Goal: Task Accomplishment & Management: Use online tool/utility

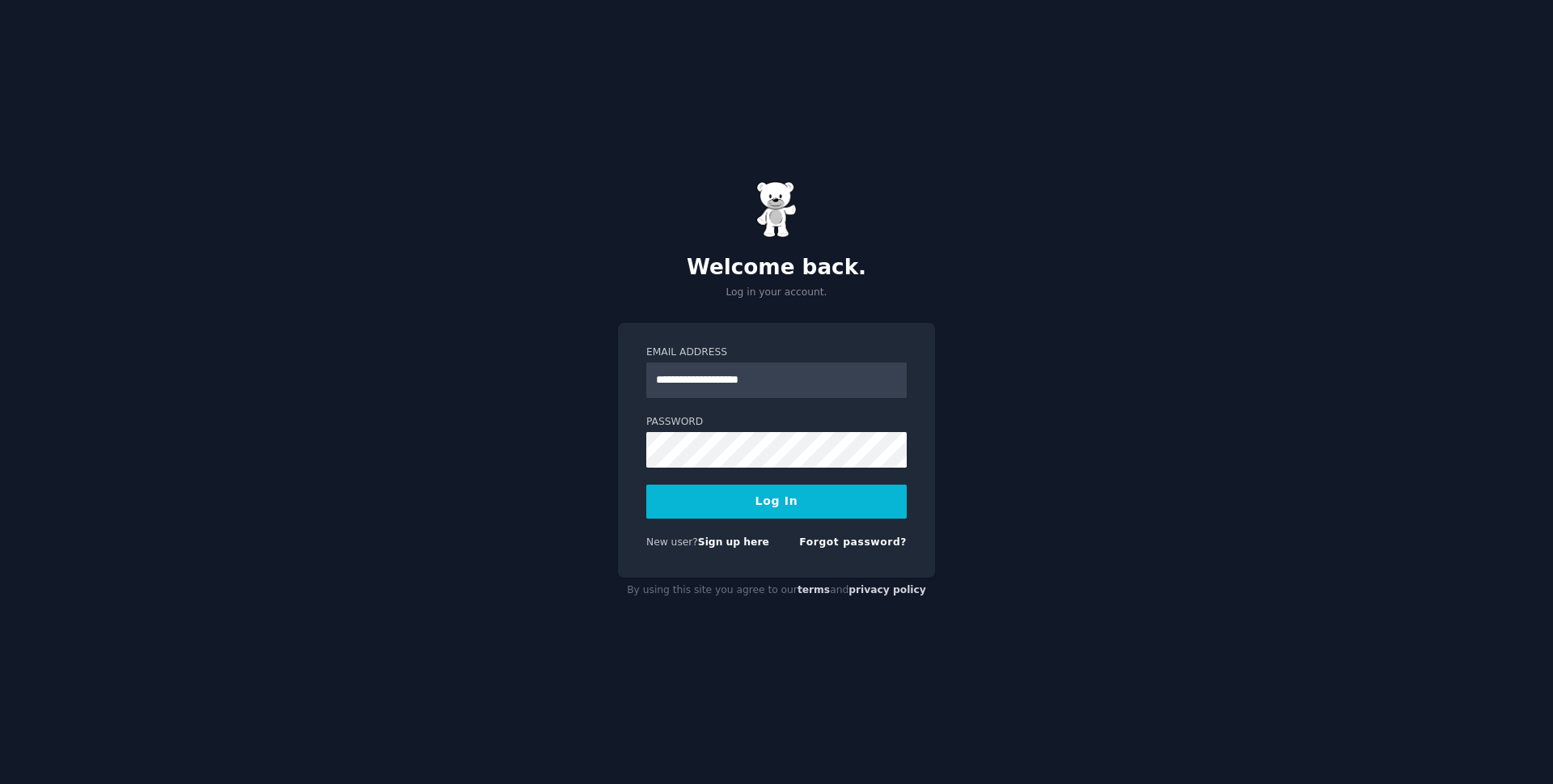
type input "**********"
click at [646, 484] on button "Log In" at bounding box center [776, 501] width 260 height 34
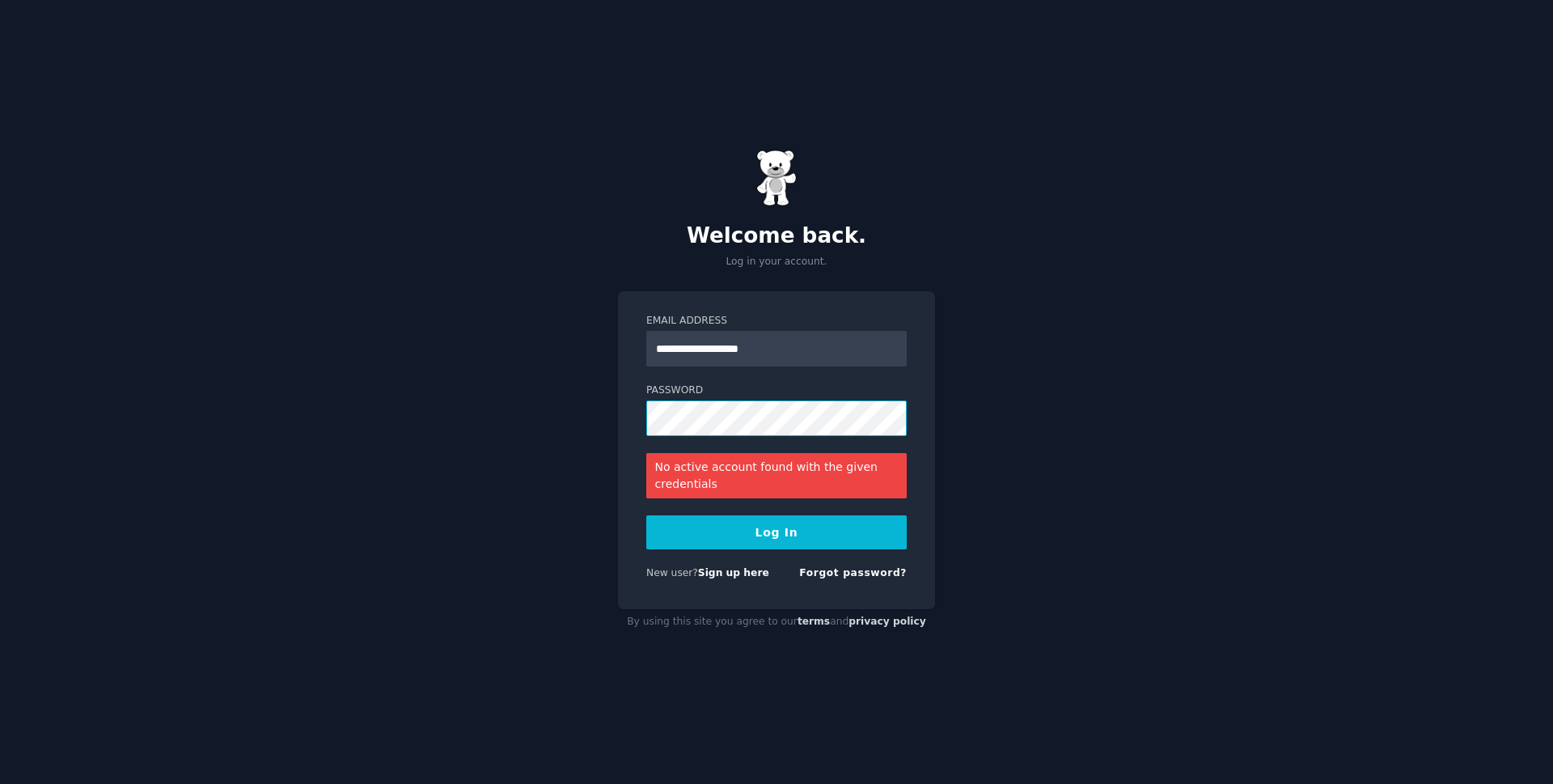
click at [646, 515] on button "Log In" at bounding box center [776, 532] width 260 height 34
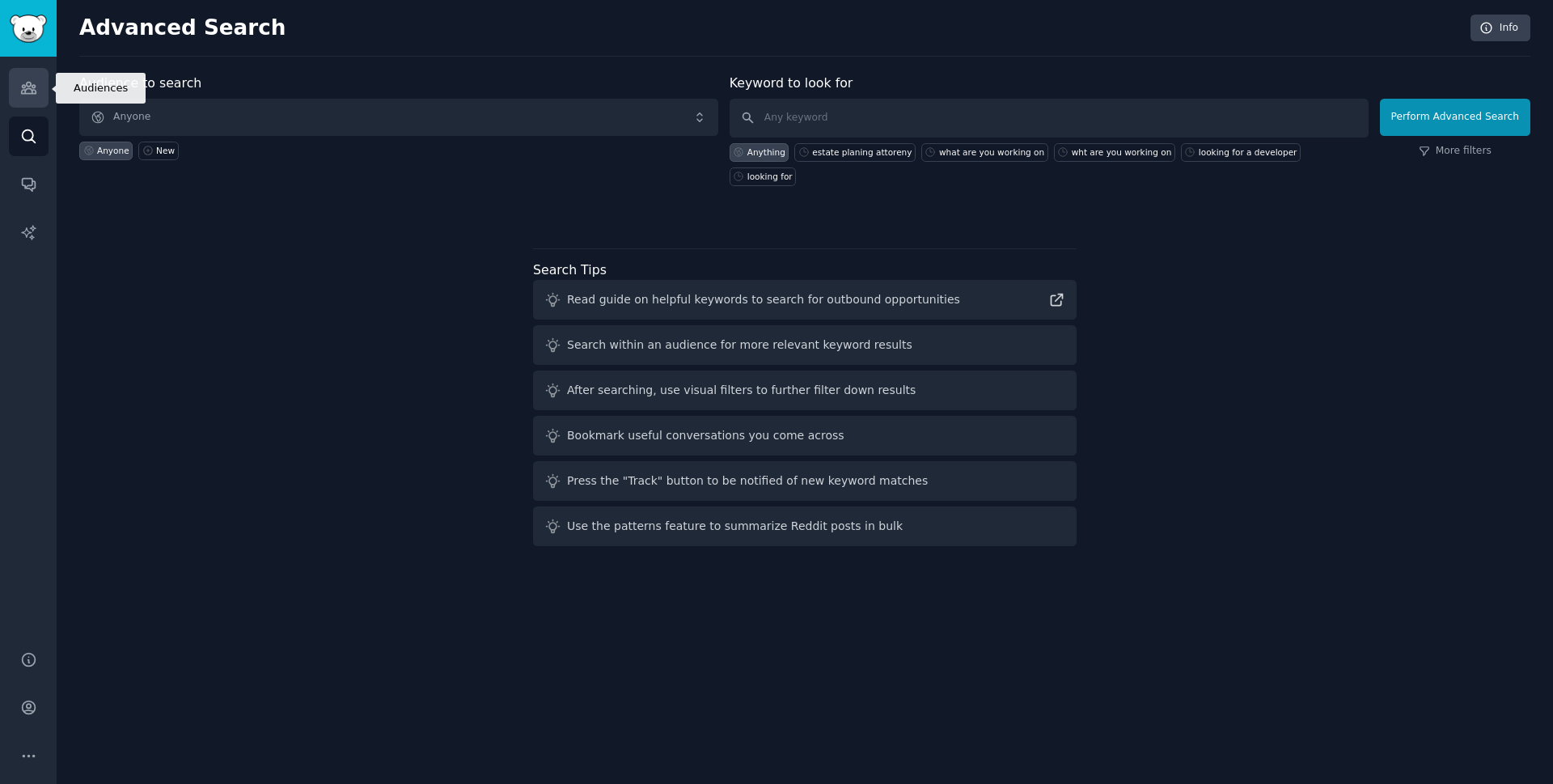
click at [24, 87] on icon "Sidebar" at bounding box center [28, 88] width 14 height 11
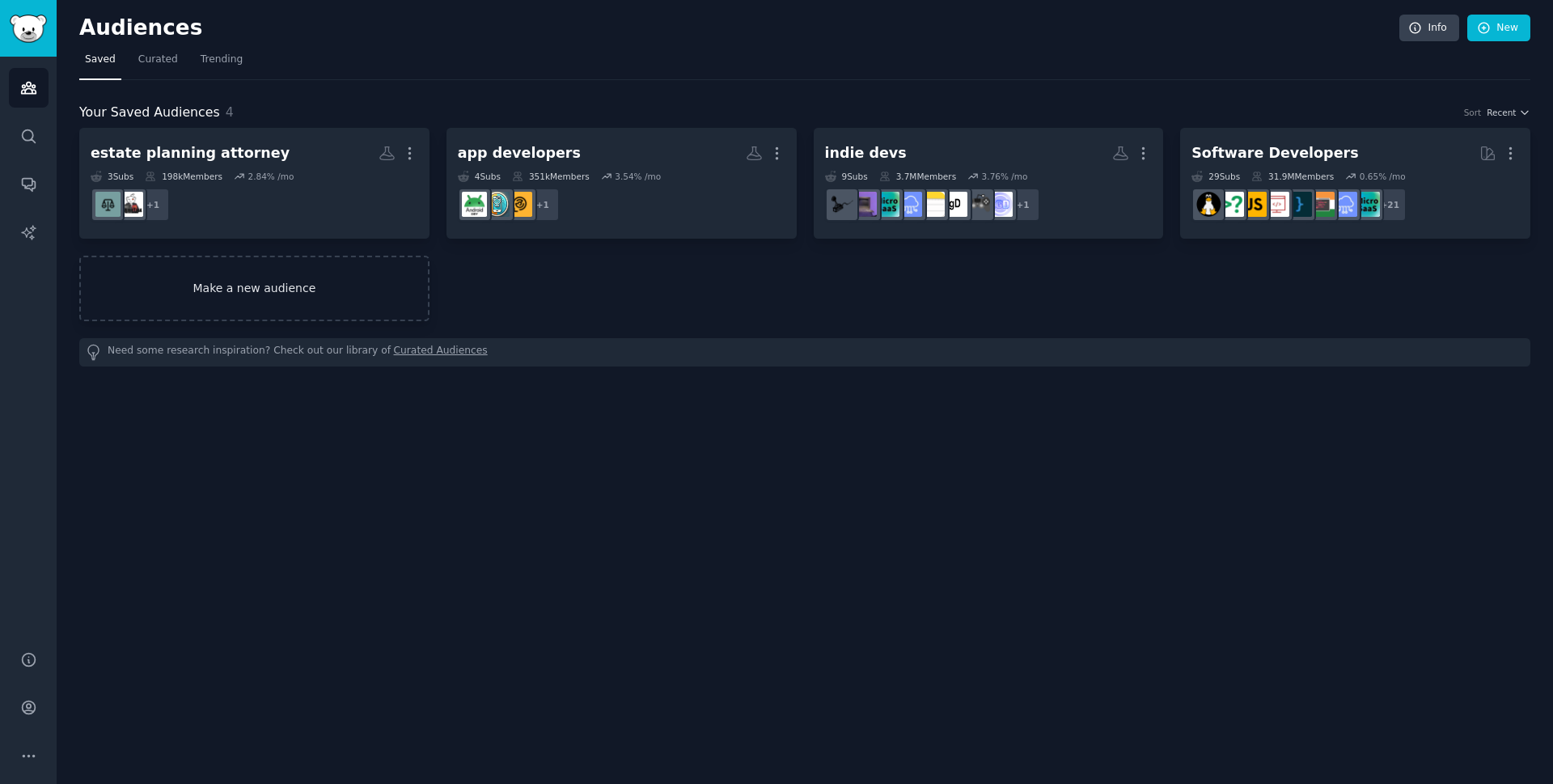
click at [284, 274] on link "Make a new audience" at bounding box center [254, 288] width 350 height 65
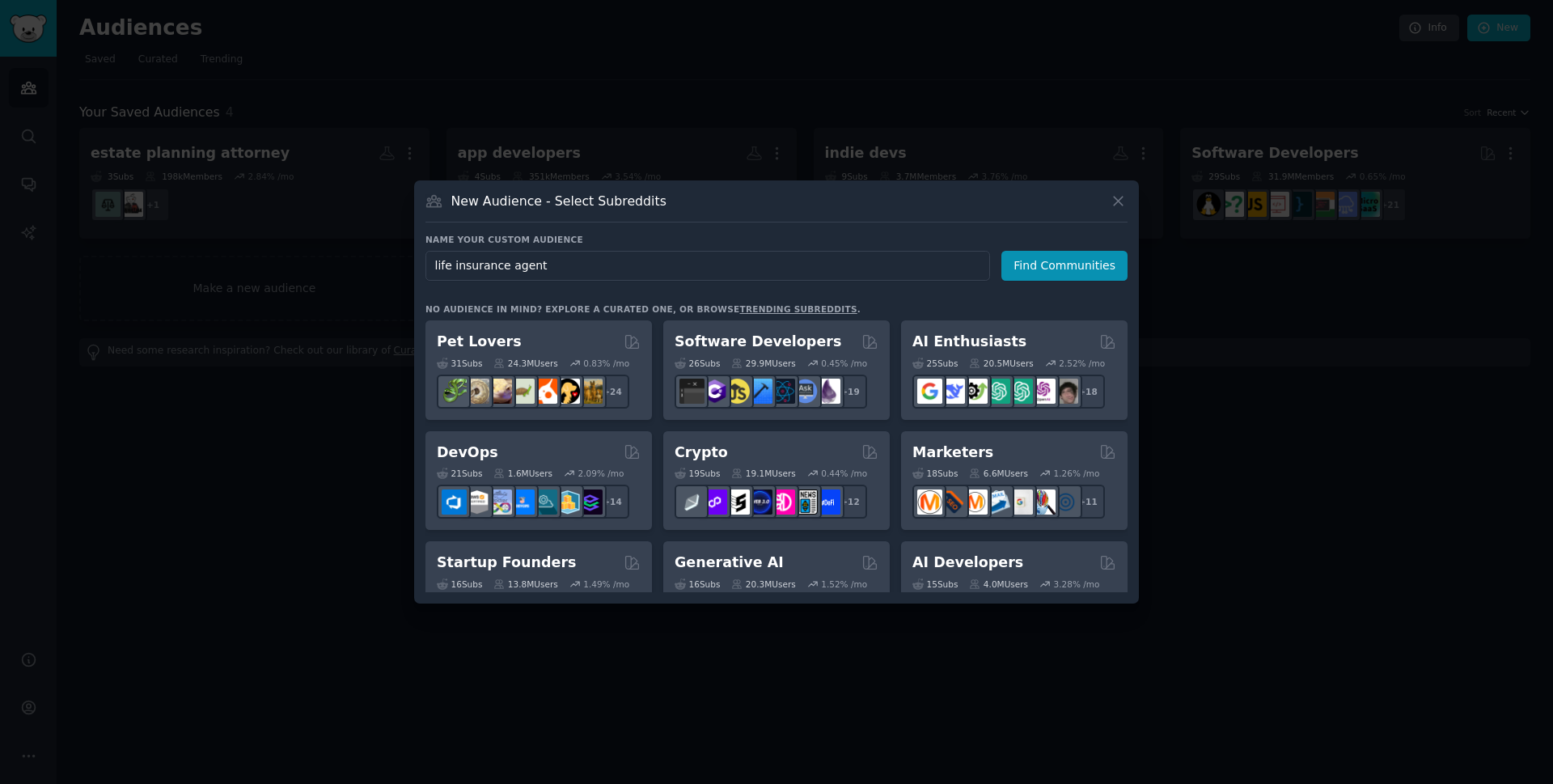
type input "life insurance agents"
click button "Find Communities" at bounding box center [1064, 266] width 126 height 30
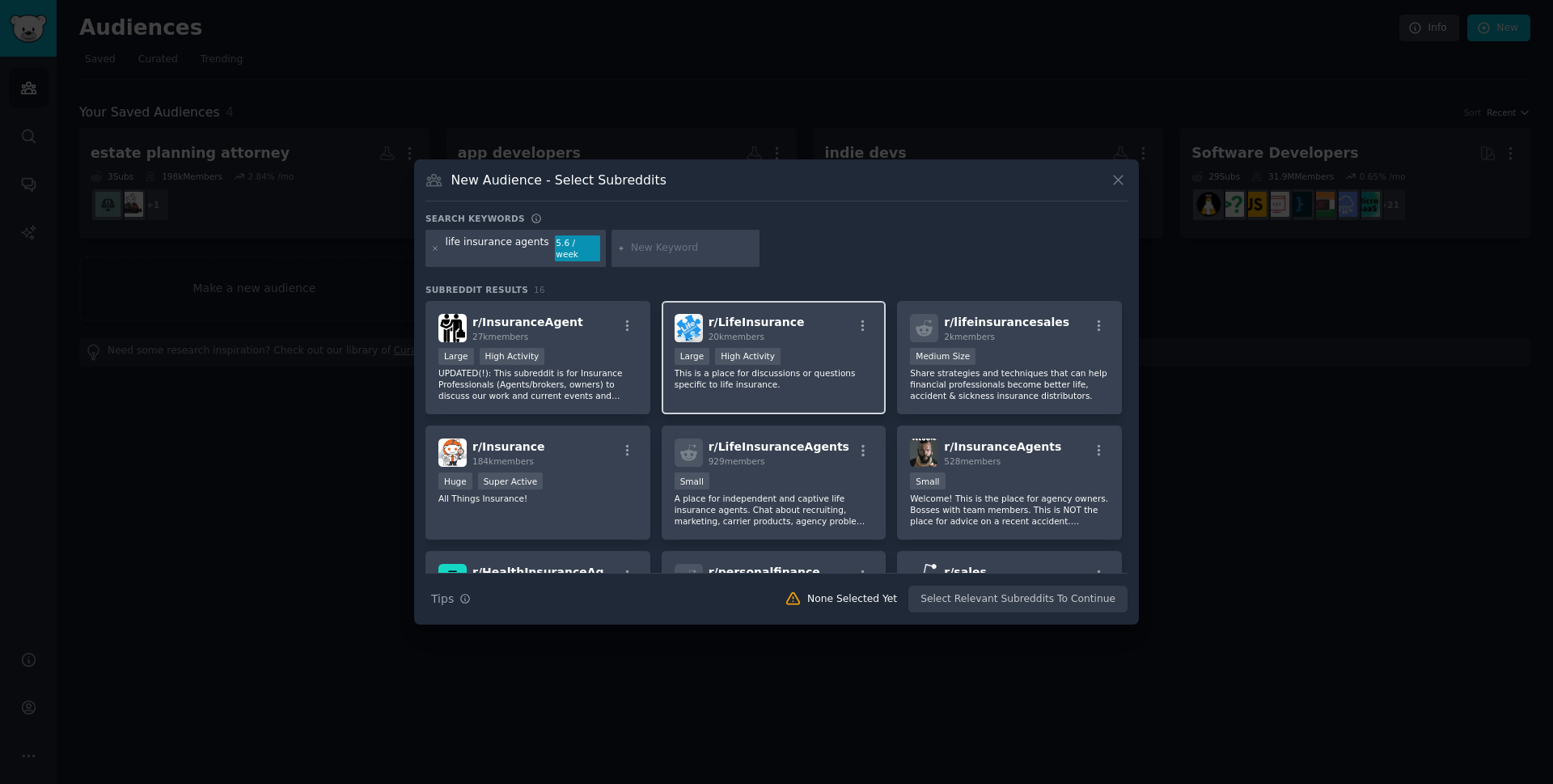
click at [788, 356] on div ">= 80th percentile for submissions / day Large High Activity" at bounding box center [775, 357] width 199 height 20
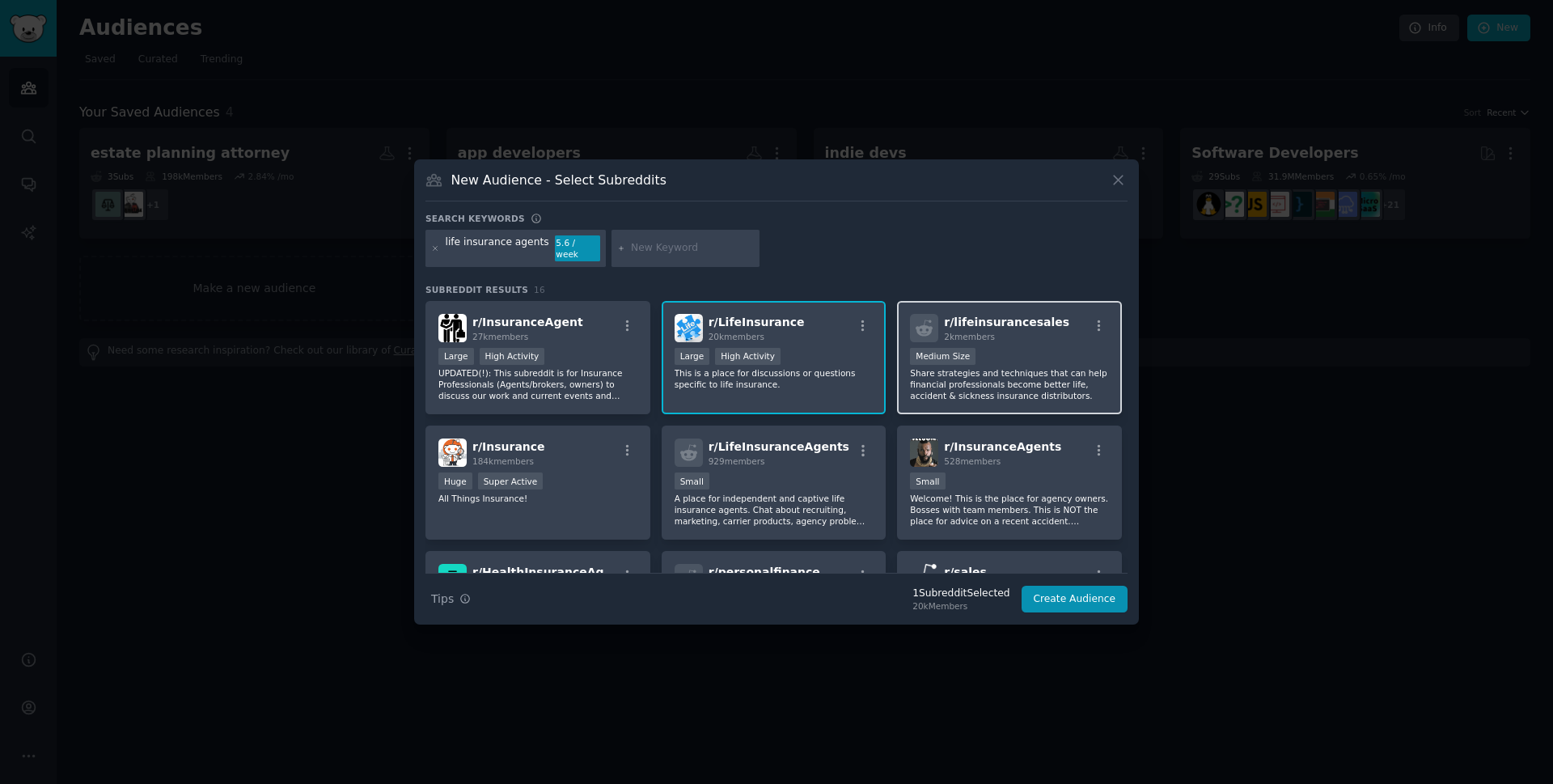
click at [992, 396] on p "Share strategies and techniques that can help financial professionals become be…" at bounding box center [1010, 384] width 199 height 34
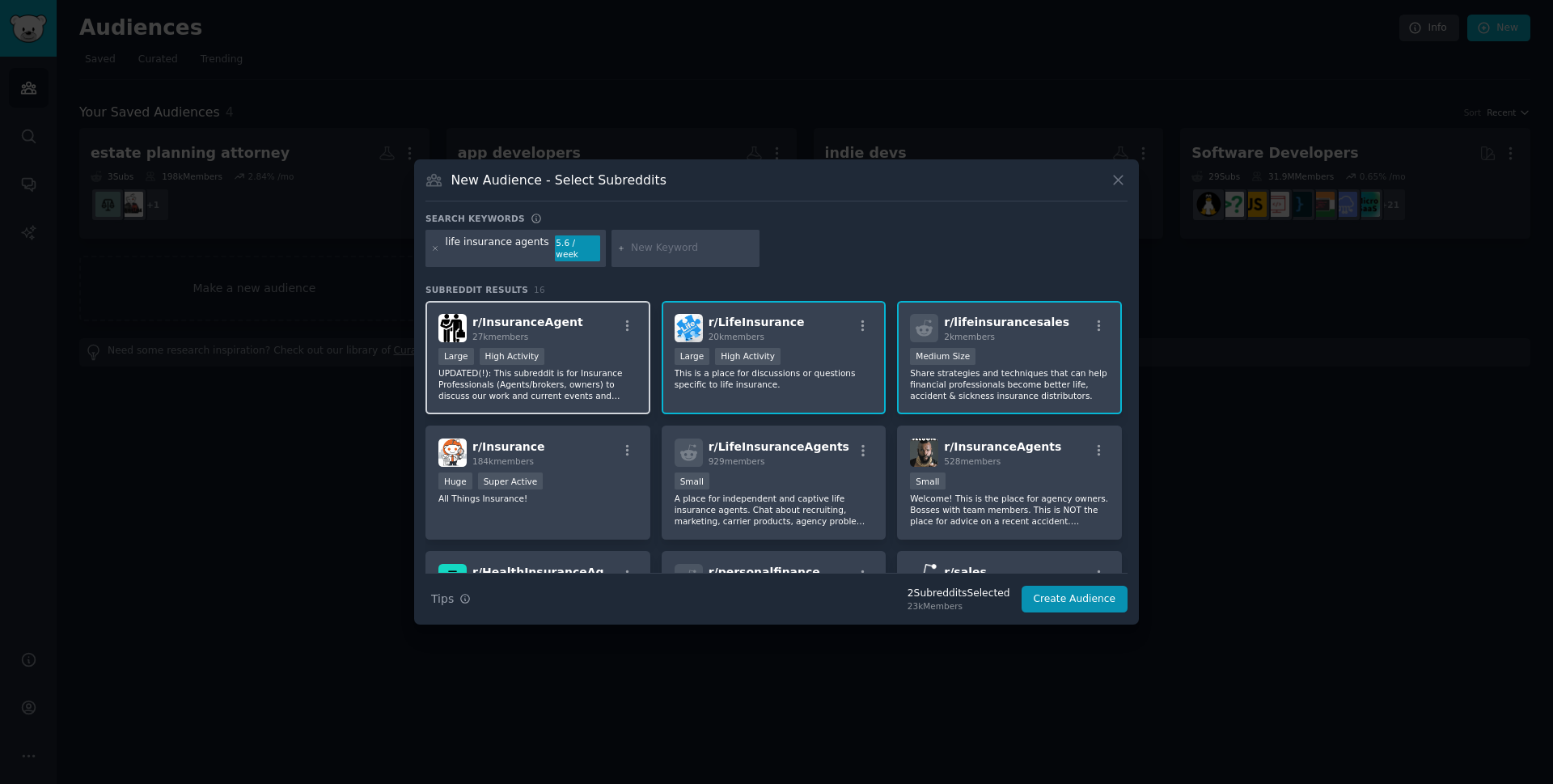
click at [607, 382] on p "UPDATED(!): This subreddit is for Insurance Professionals (Agents/brokers, owne…" at bounding box center [538, 384] width 199 height 34
click at [616, 473] on div "Huge Super Active" at bounding box center [538, 482] width 199 height 20
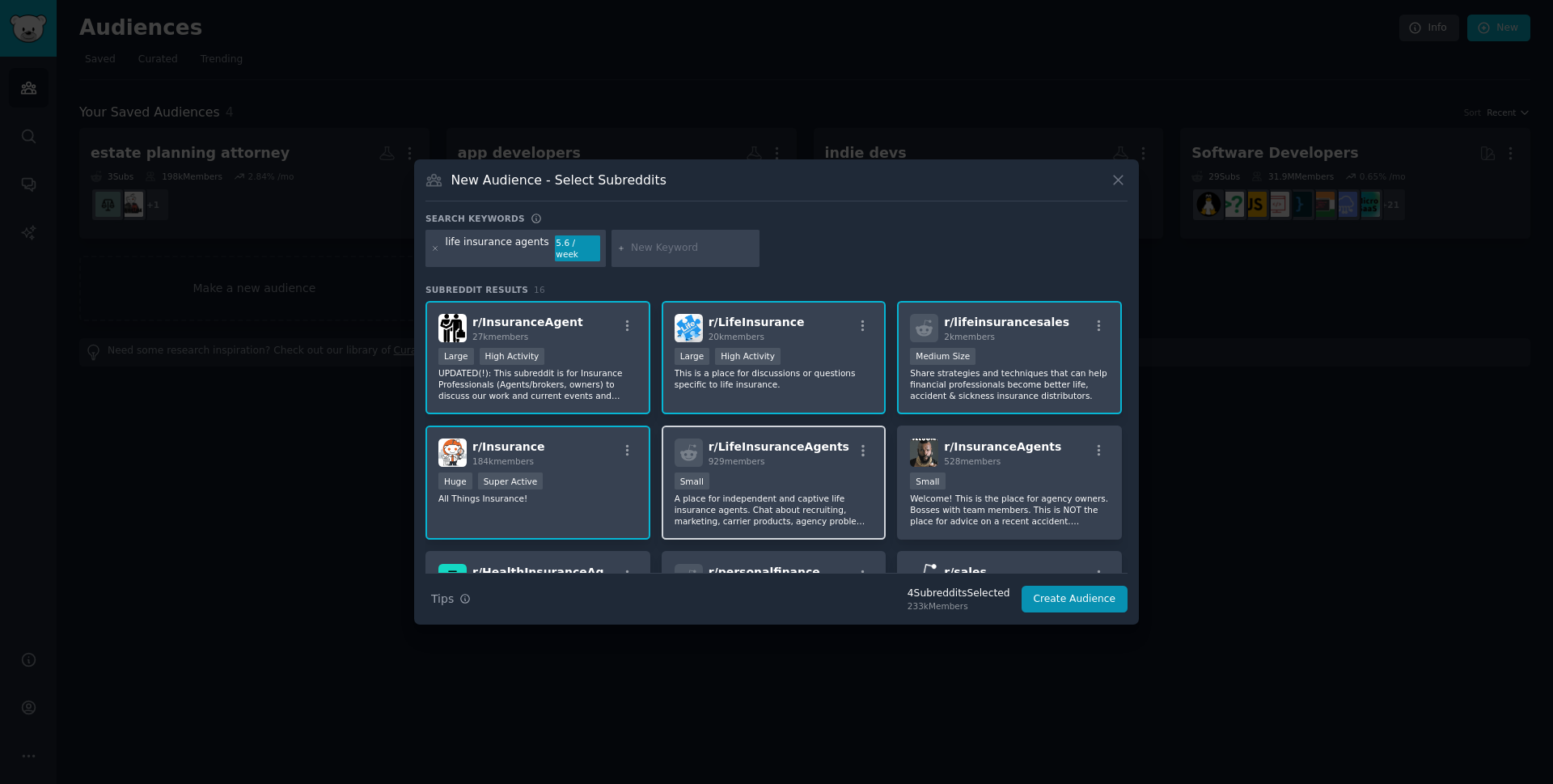
click at [786, 483] on div "100 - 1000 members Small" at bounding box center [775, 482] width 199 height 20
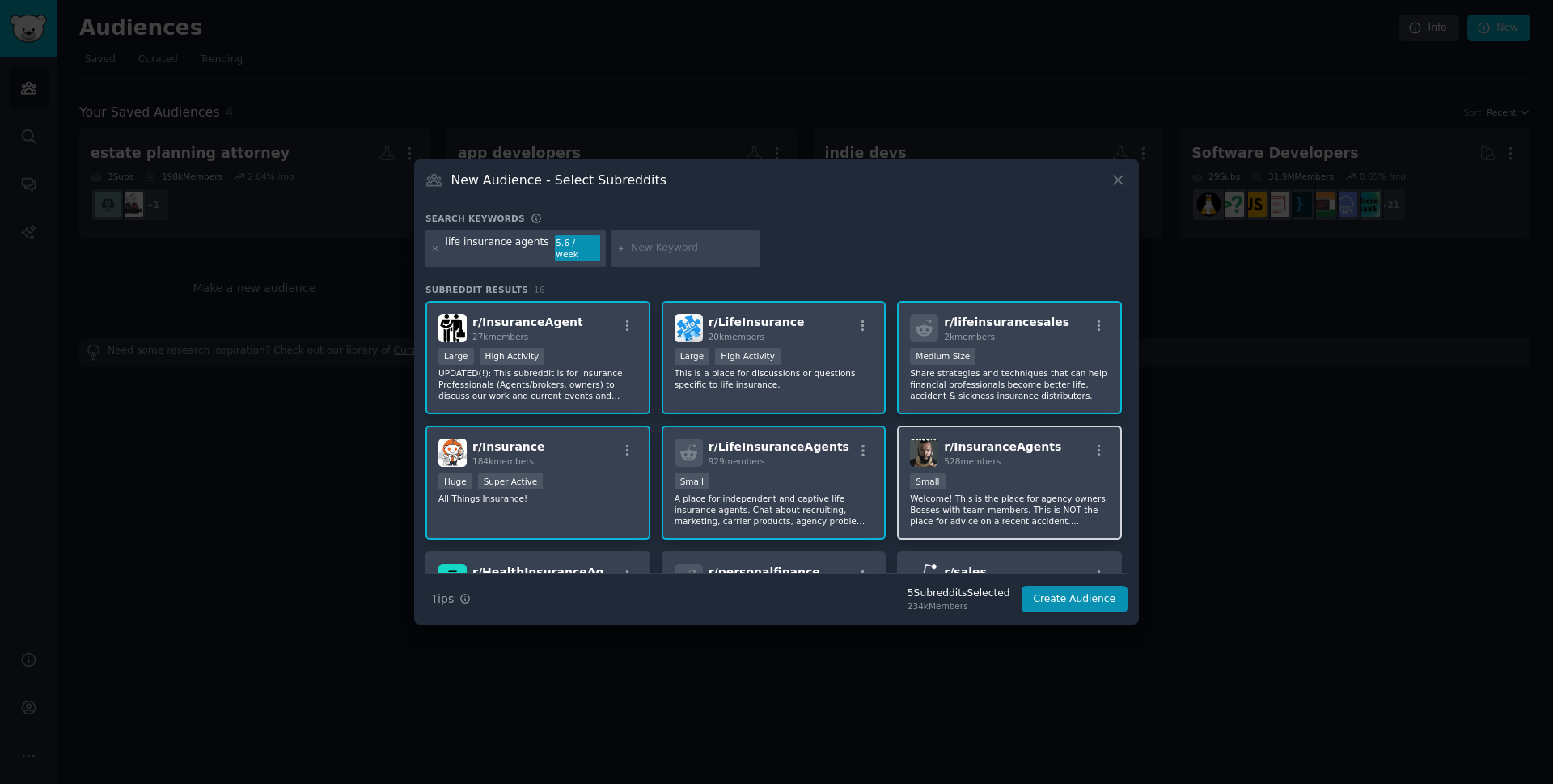
click at [972, 507] on p "Welcome! This is the place for agency owners. Bosses with team members. This is…" at bounding box center [1010, 510] width 199 height 34
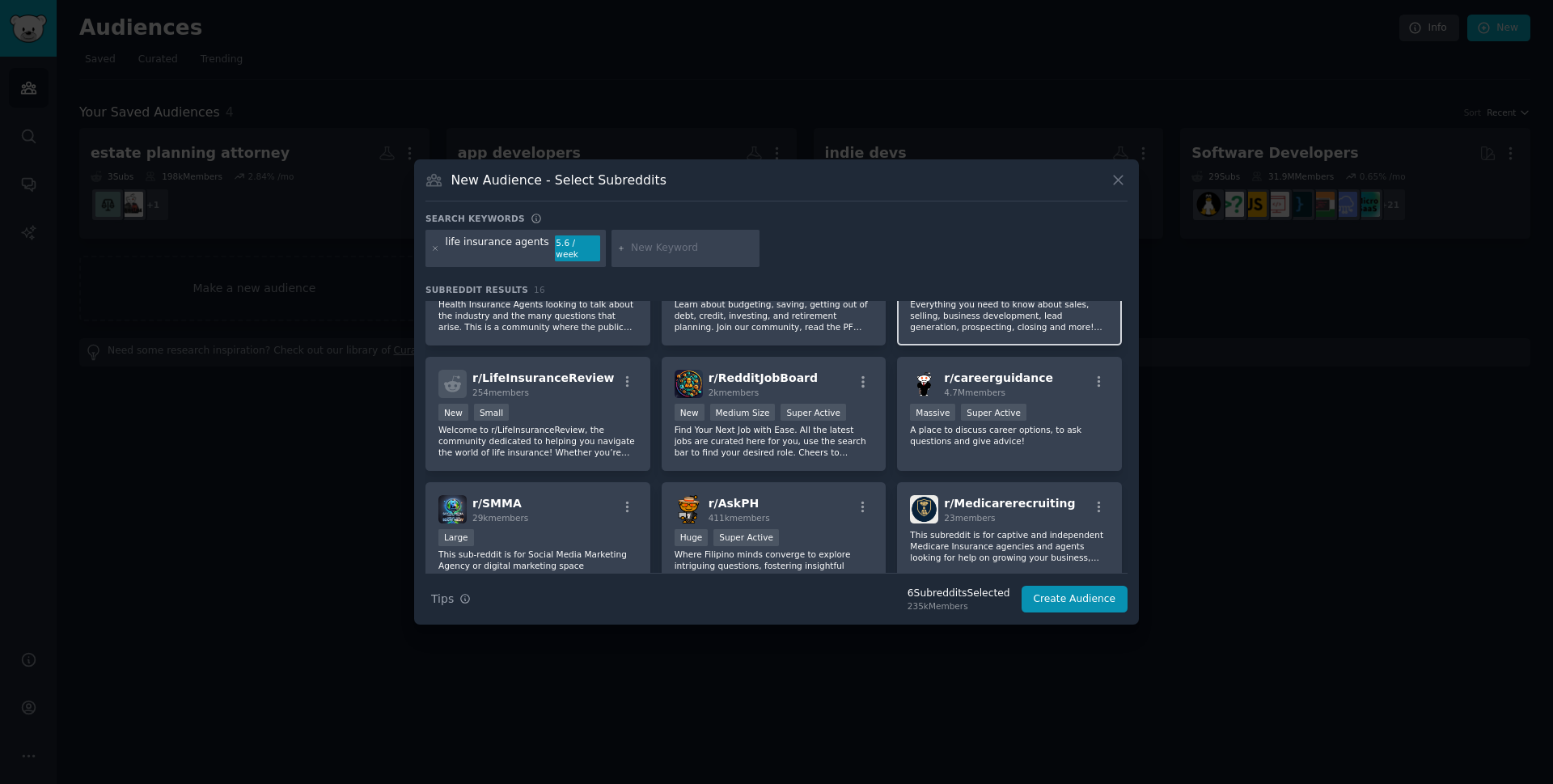
scroll to position [324, 0]
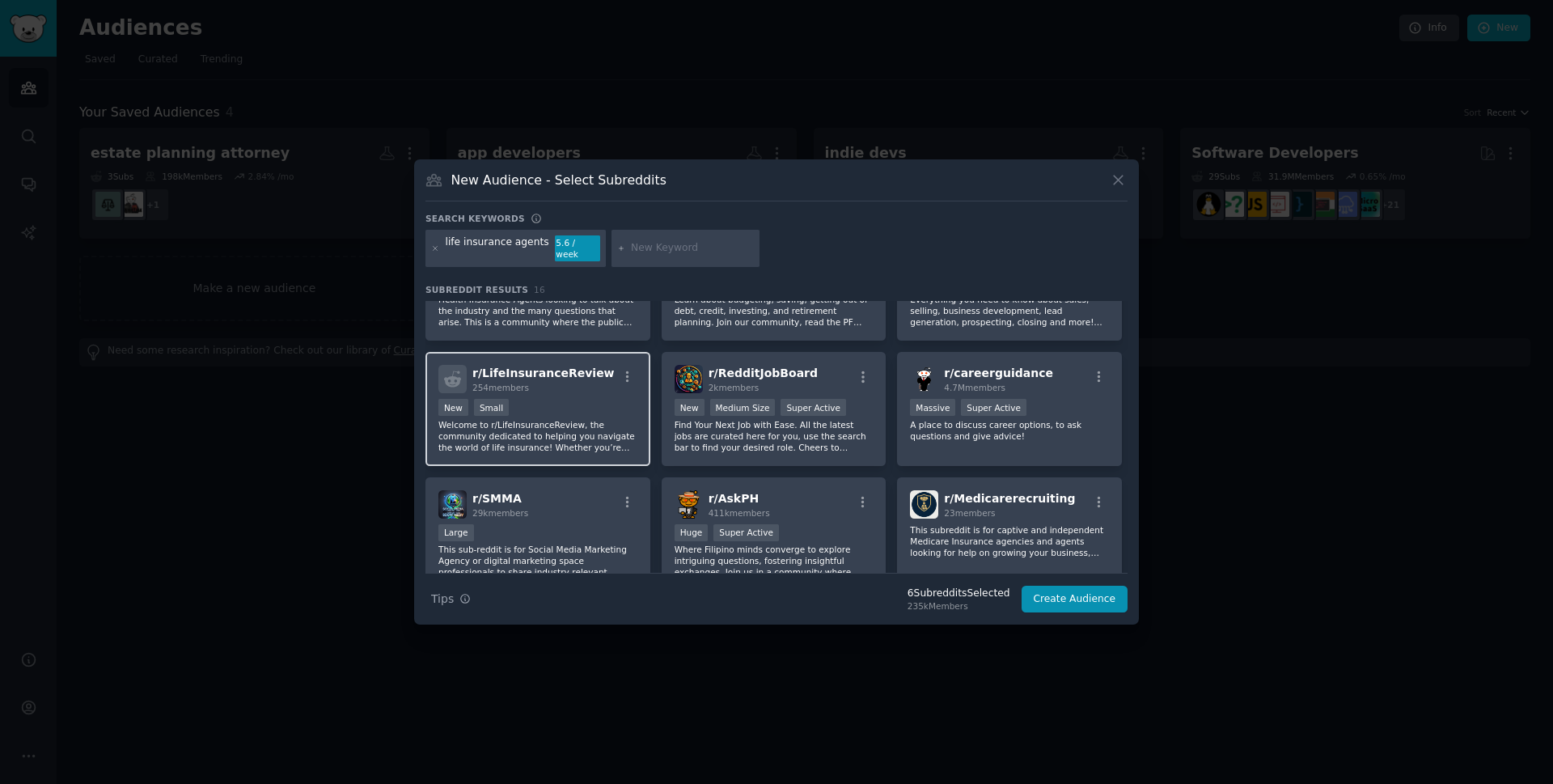
click at [589, 421] on p "Welcome to r/LifeInsuranceReview, the community dedicated to helping you naviga…" at bounding box center [538, 436] width 199 height 34
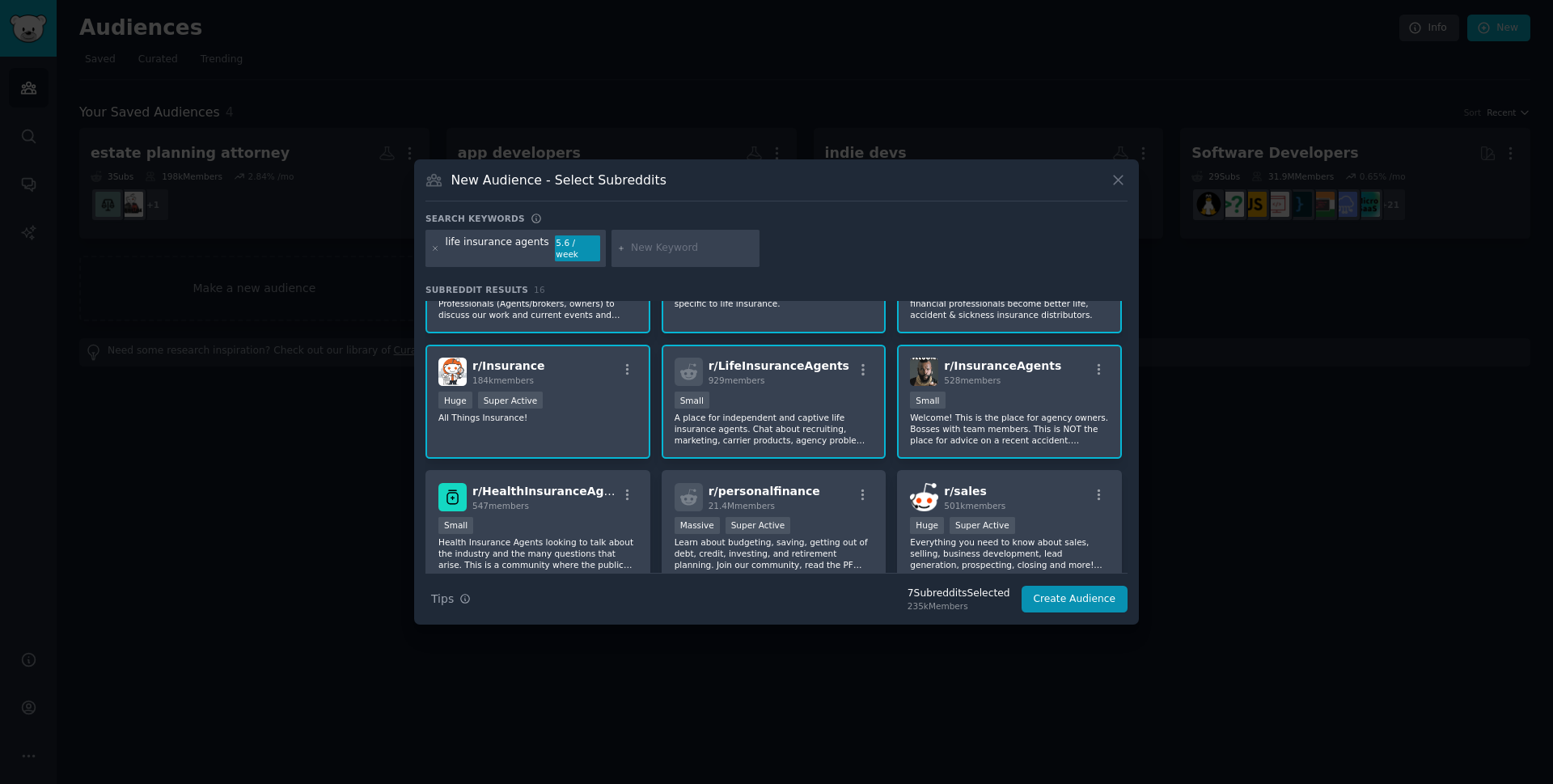
scroll to position [0, 0]
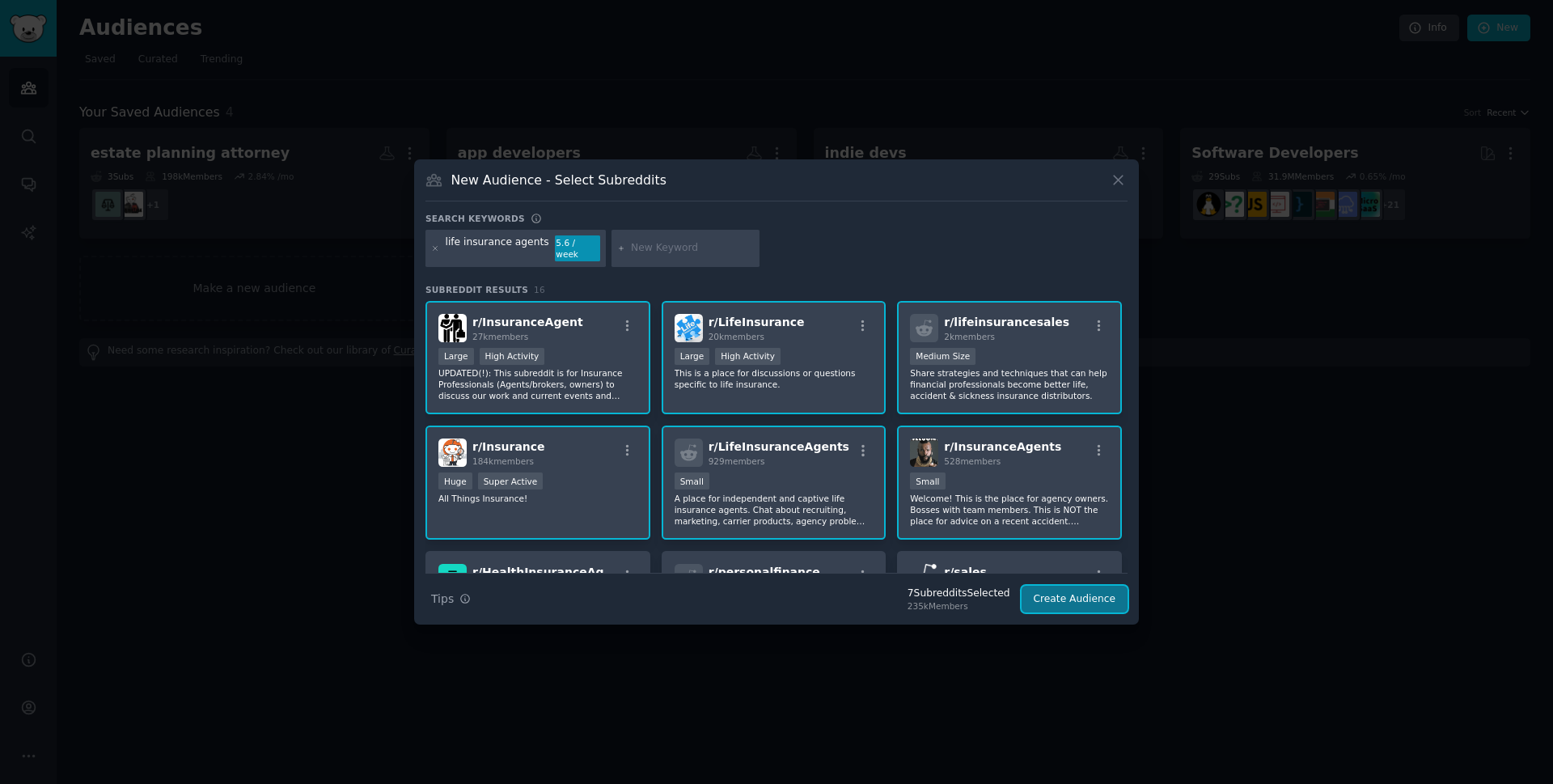
click at [1100, 595] on button "Create Audience" at bounding box center [1075, 599] width 106 height 28
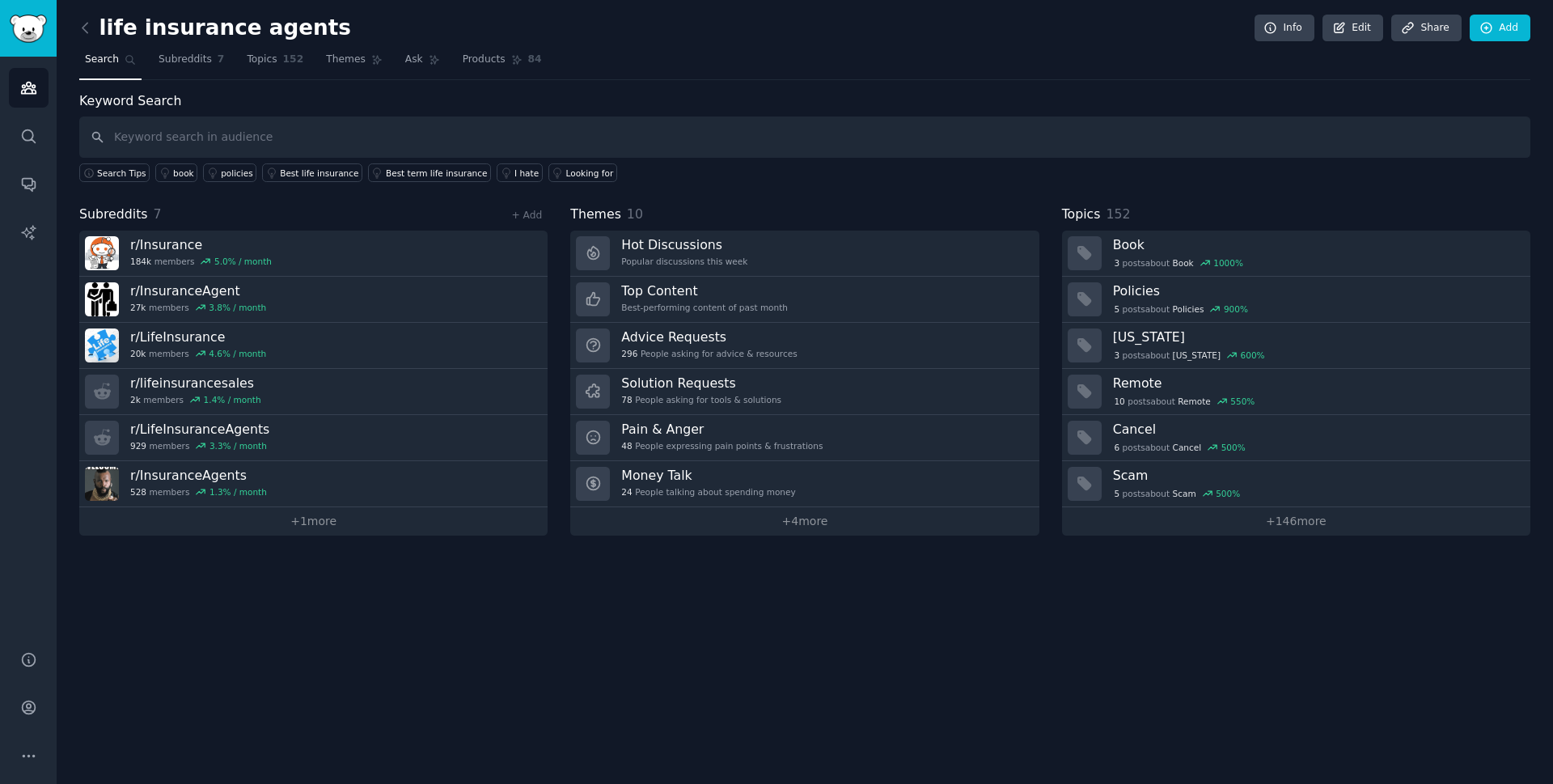
click at [501, 108] on div "Keyword Search Search Tips book policies Best life insurance Best term life ins…" at bounding box center [805, 137] width 1451 height 91
click at [343, 156] on input "text" at bounding box center [805, 137] width 1451 height 41
paste input "life insurance agent"
type input "life insurance agent"
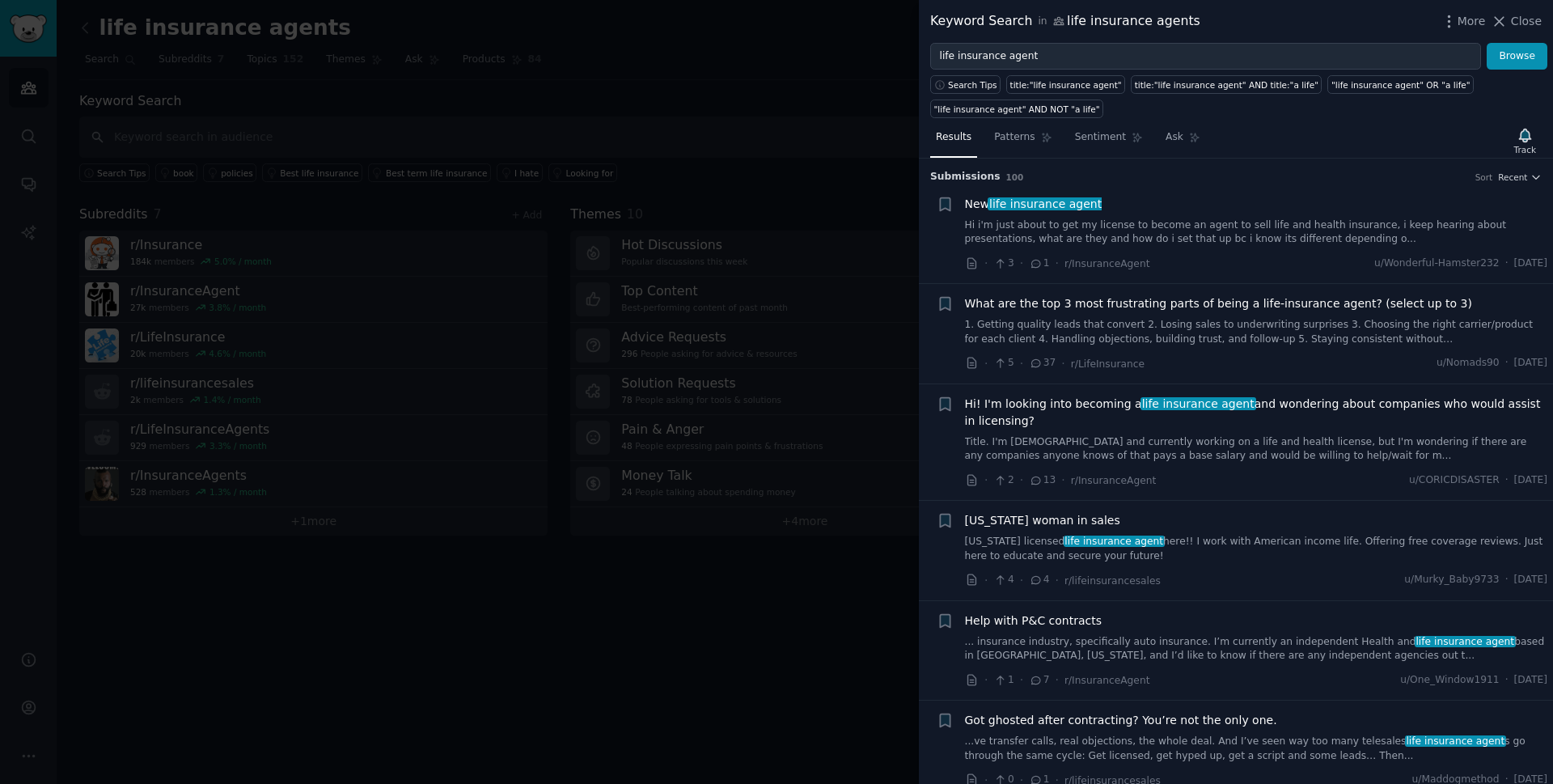
click at [1393, 224] on link "Hi i'm just about to get my license to become an agent to sell life and health …" at bounding box center [1257, 233] width 583 height 28
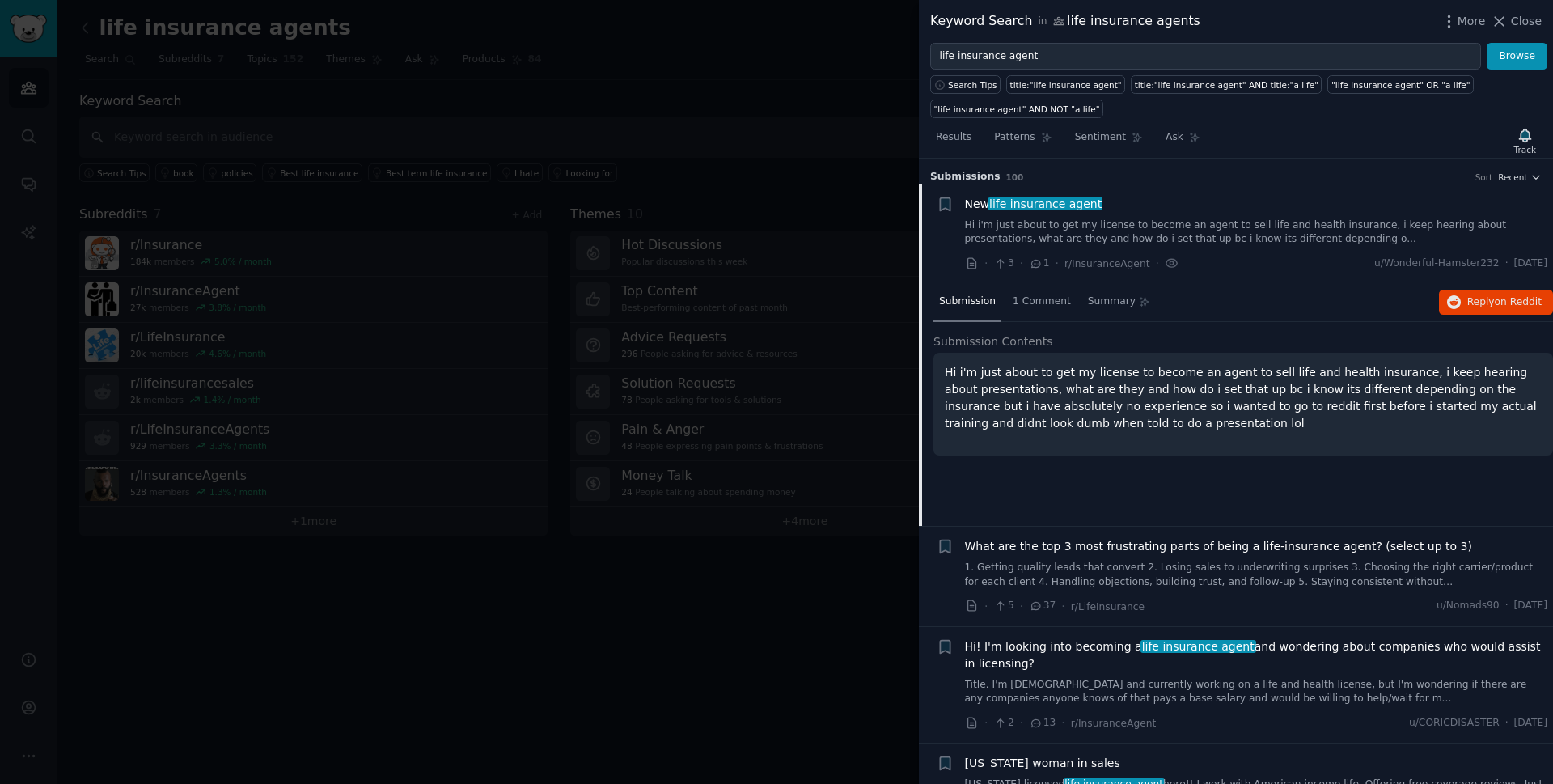
scroll to position [26, 0]
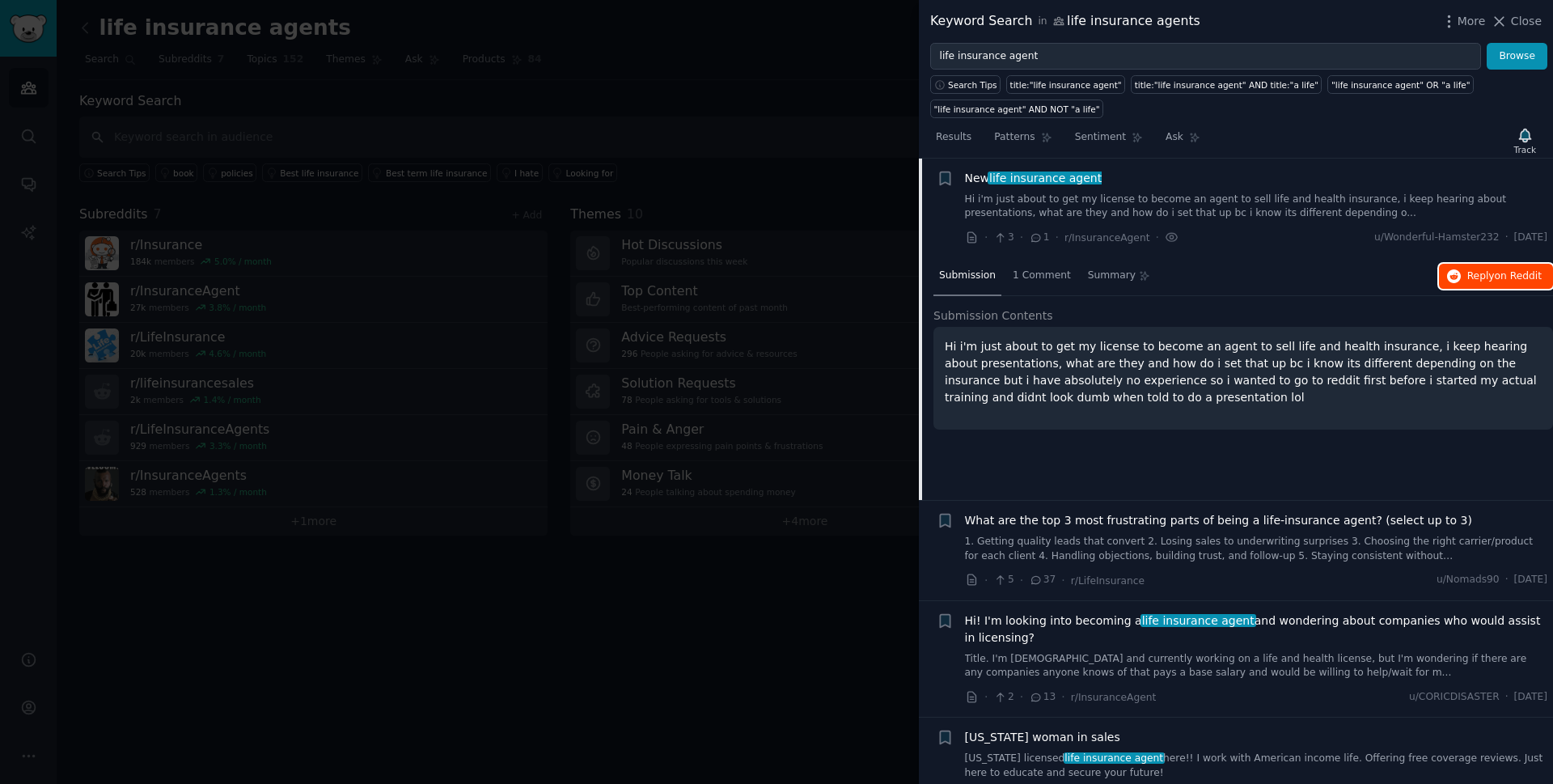
click at [1522, 273] on span "on Reddit" at bounding box center [1518, 276] width 47 height 11
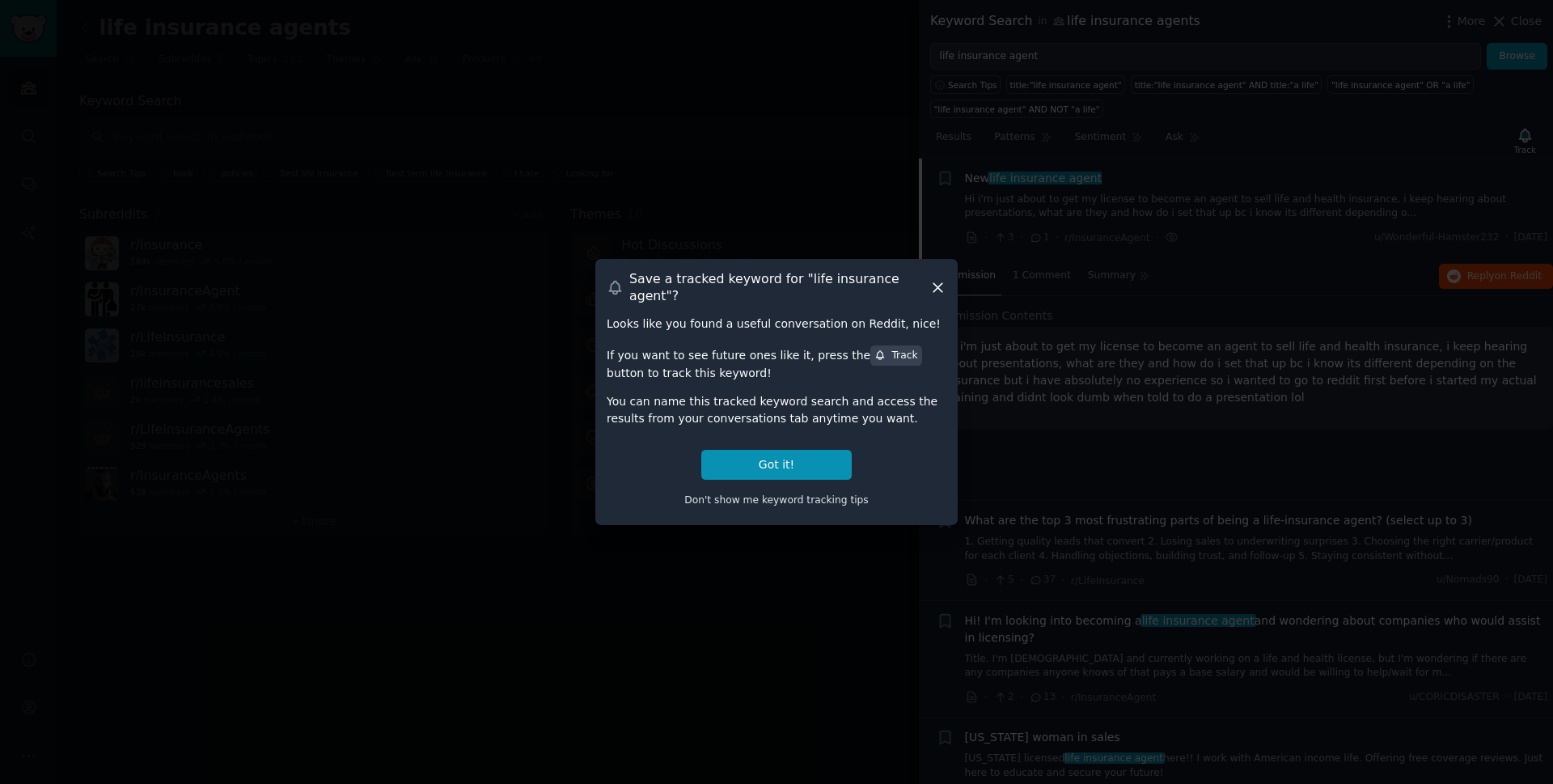
click at [939, 278] on div "Save a tracked keyword for " life insurance agent "? Looks like you found a use…" at bounding box center [776, 392] width 363 height 266
click at [938, 288] on icon at bounding box center [937, 287] width 9 height 9
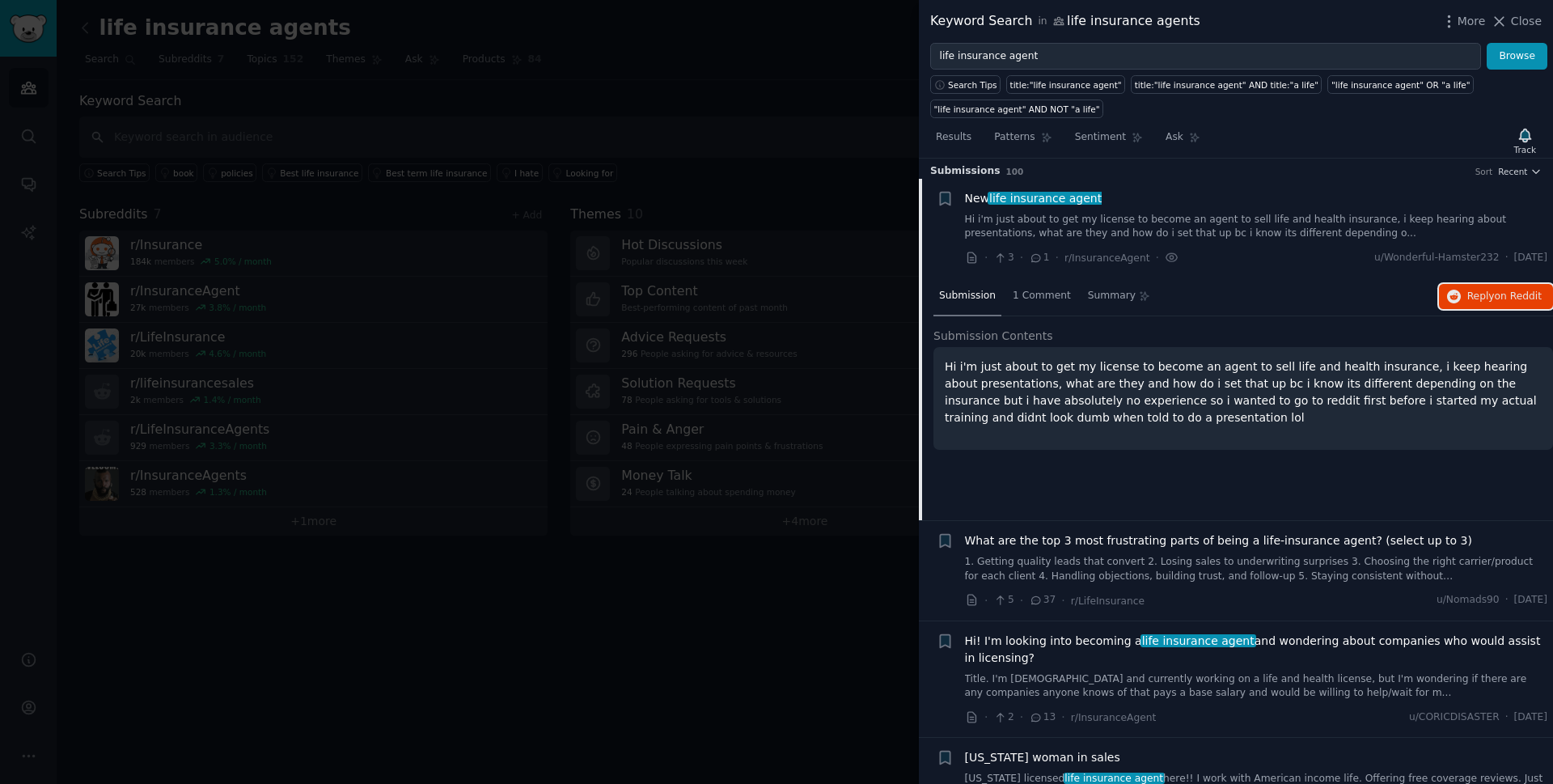
scroll to position [0, 0]
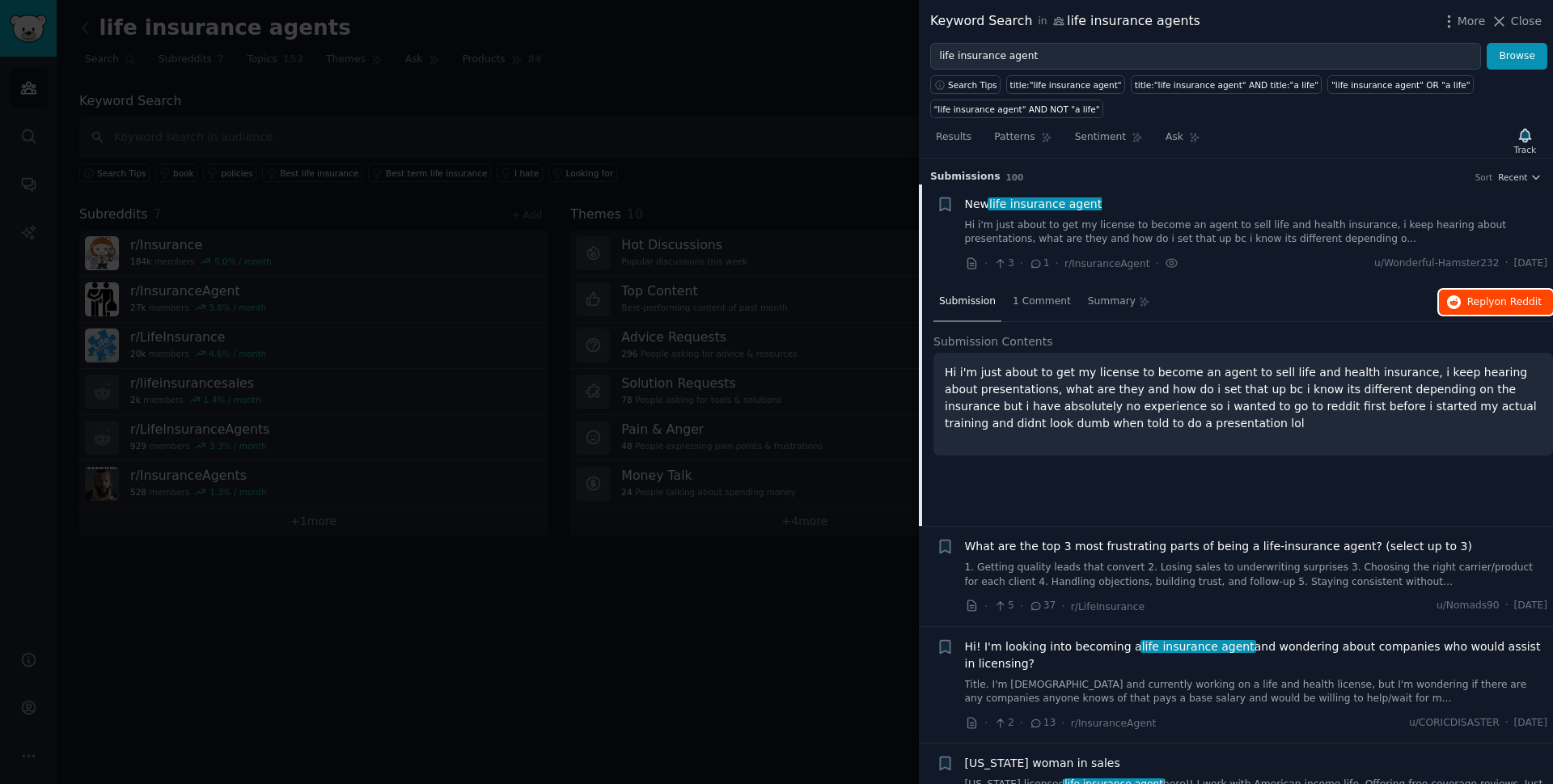
click at [1497, 302] on span "on Reddit" at bounding box center [1518, 302] width 47 height 11
